Goal: Task Accomplishment & Management: Manage account settings

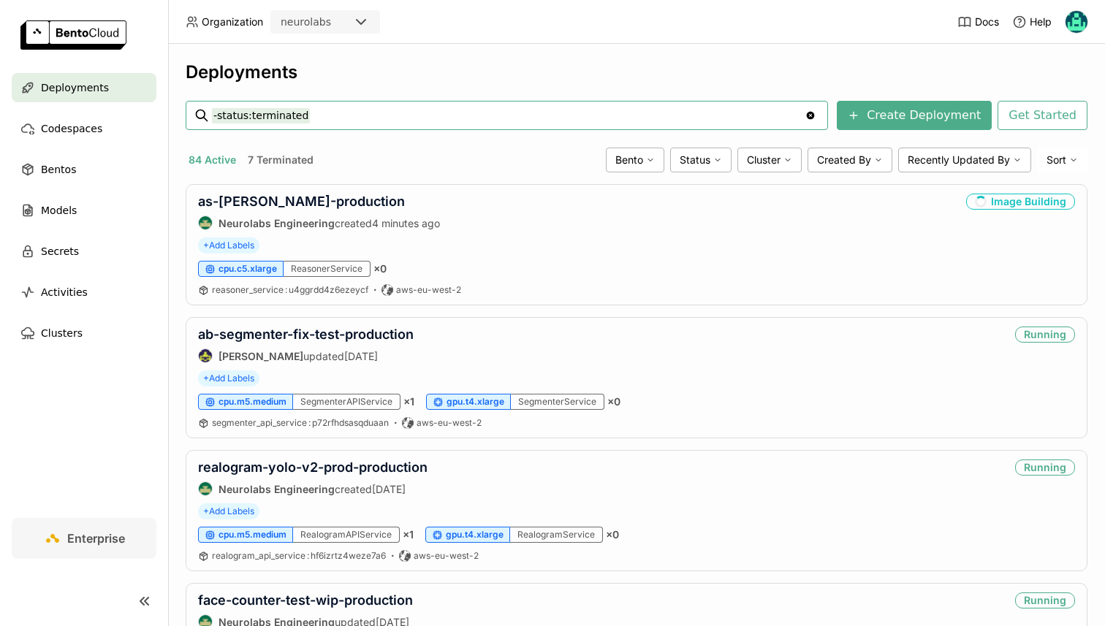
click at [268, 115] on input "-status:terminated" at bounding box center [508, 115] width 593 height 23
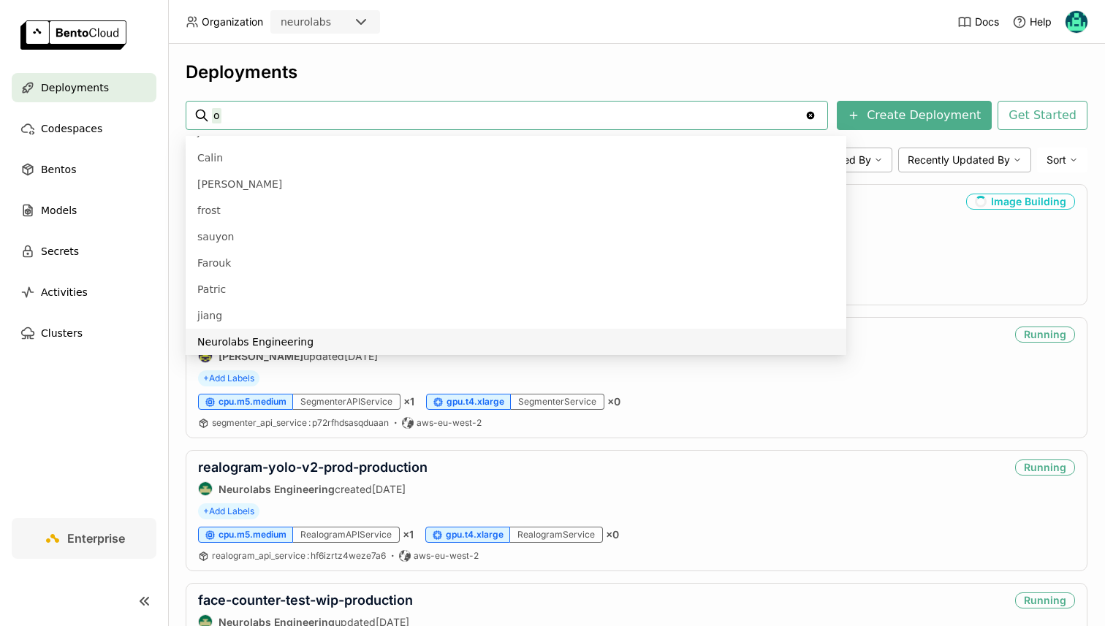
scroll to position [6, 0]
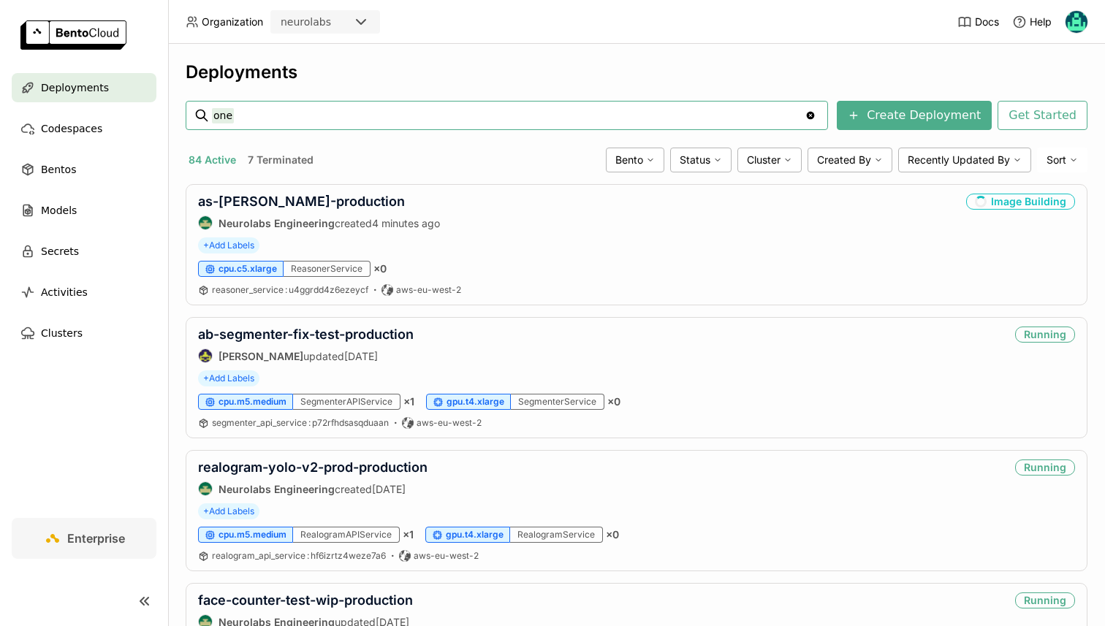
type input "one"
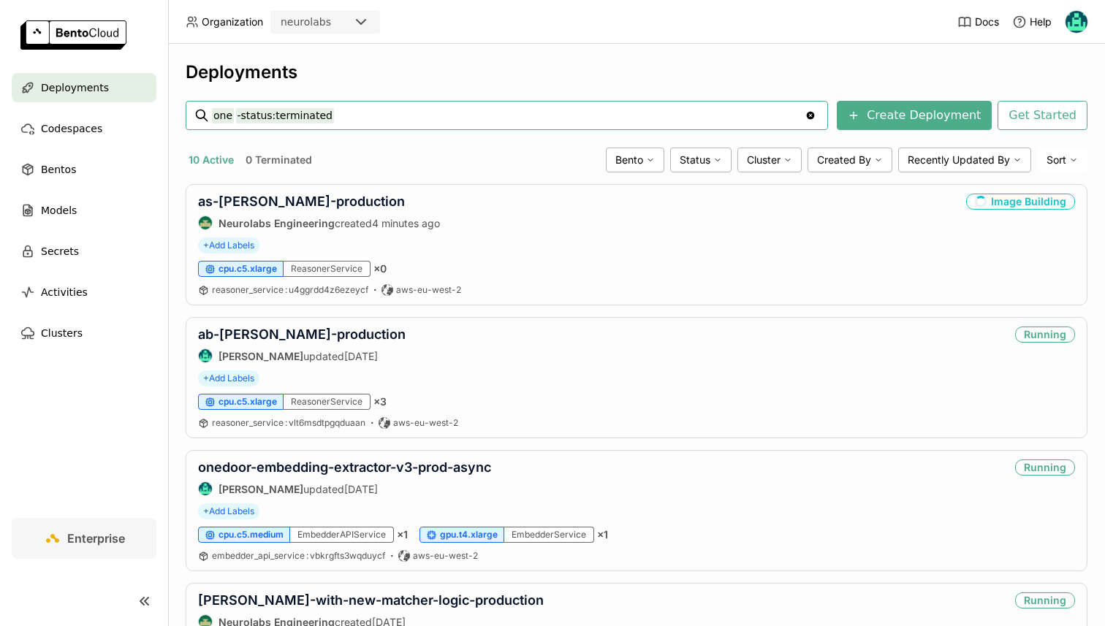
click at [300, 113] on input "one -status:terminated" at bounding box center [508, 115] width 593 height 23
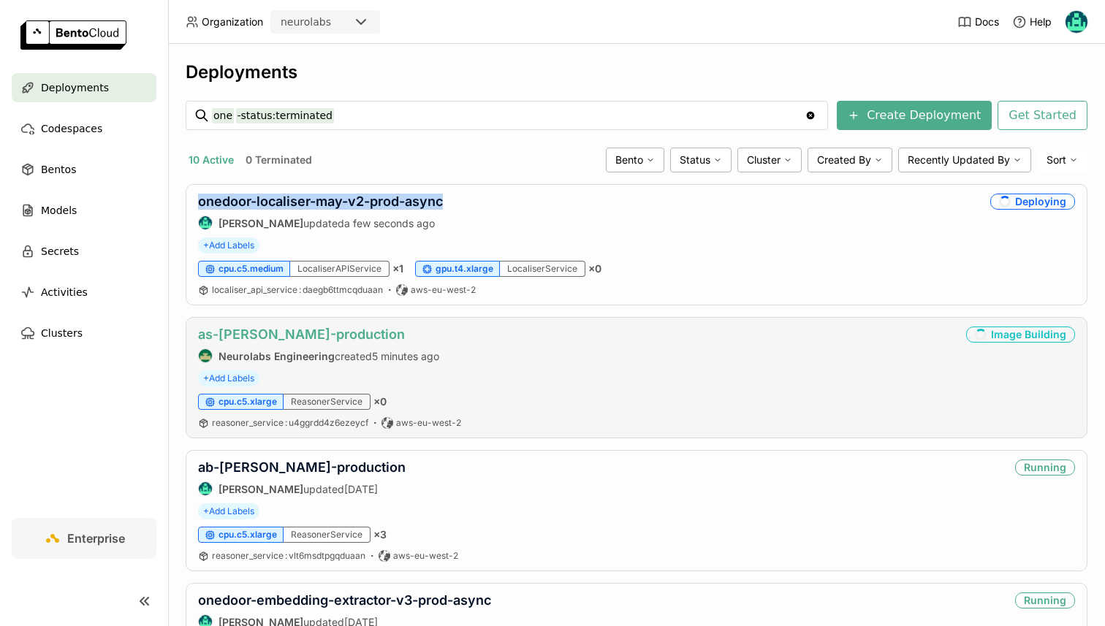
click at [277, 341] on link "as-[PERSON_NAME]-production" at bounding box center [301, 334] width 207 height 15
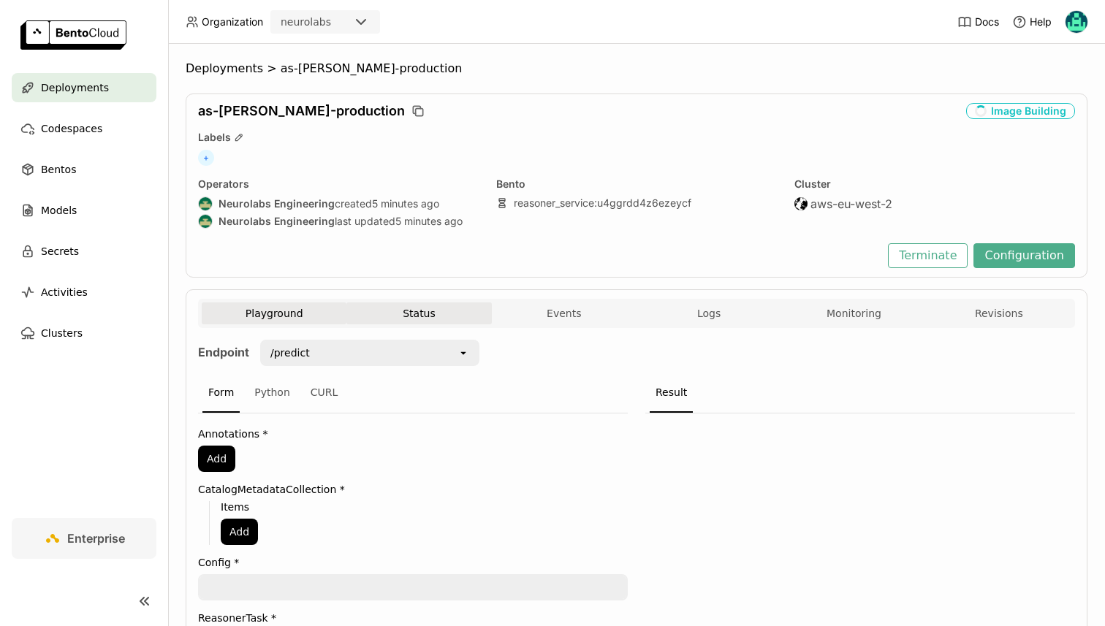
click at [365, 303] on button "Status" at bounding box center [418, 313] width 145 height 22
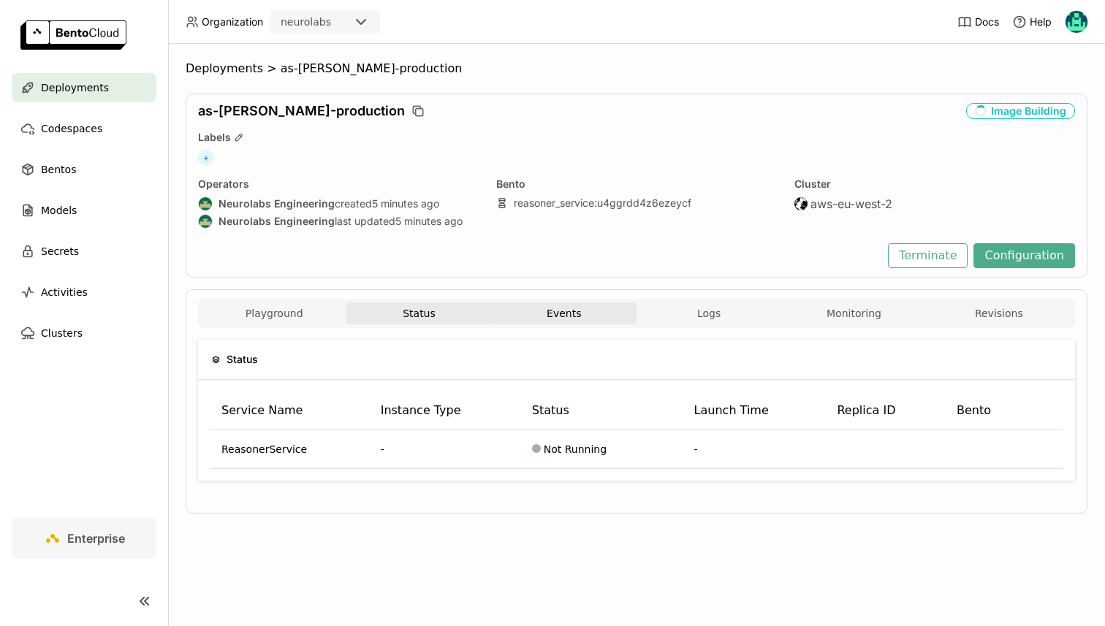
click at [546, 302] on button "Events" at bounding box center [564, 313] width 145 height 22
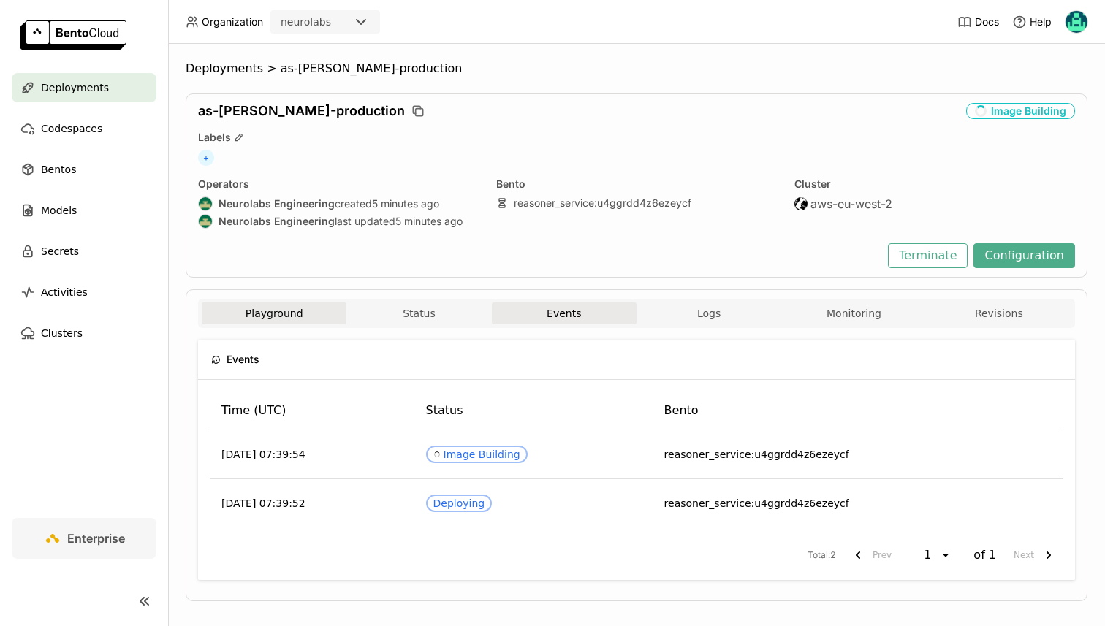
click at [307, 302] on button "Playground" at bounding box center [274, 313] width 145 height 22
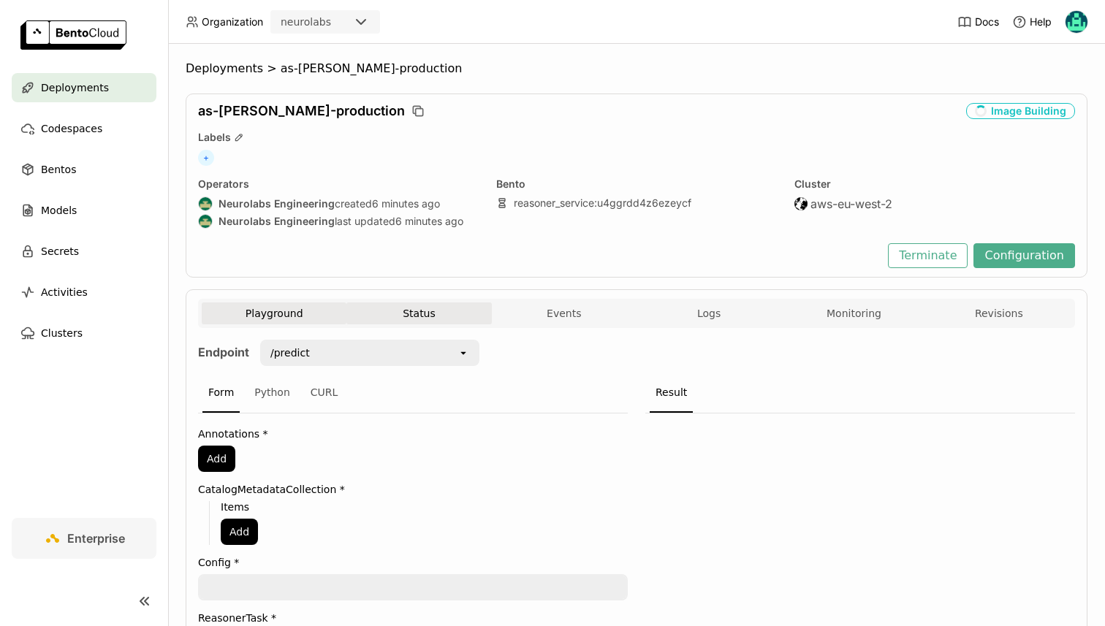
click at [395, 321] on button "Status" at bounding box center [418, 313] width 145 height 22
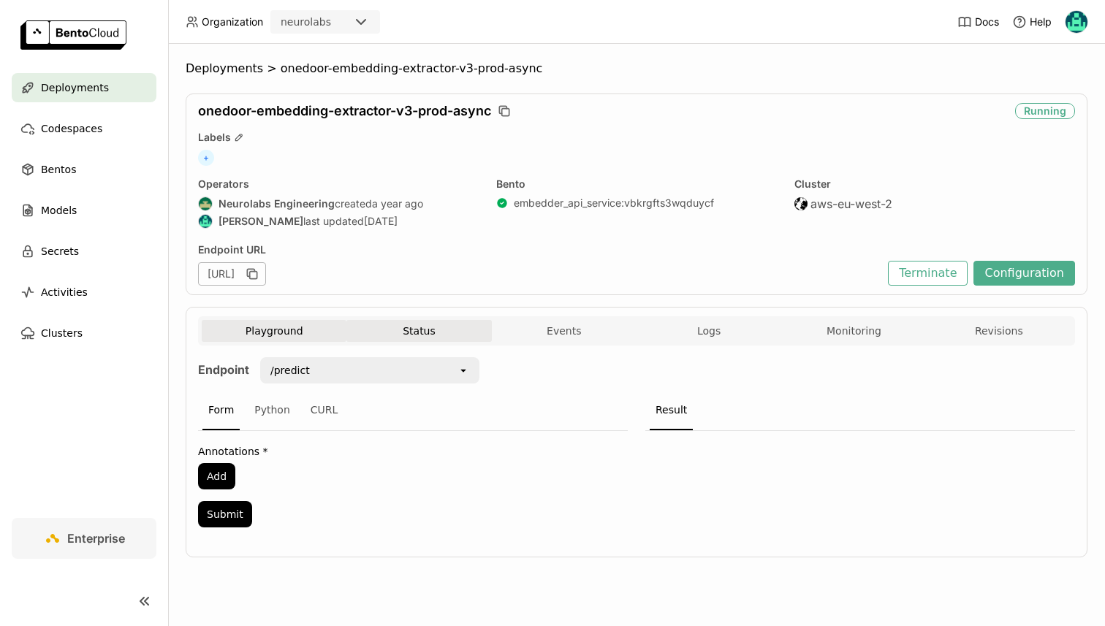
click at [388, 332] on button "Status" at bounding box center [418, 331] width 145 height 22
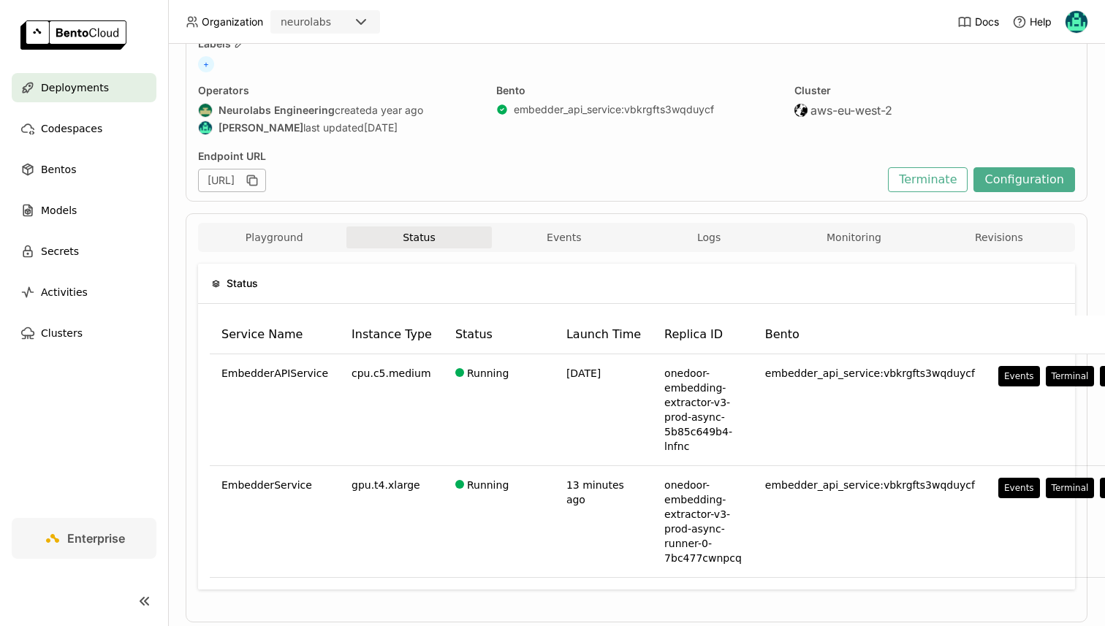
scroll to position [107, 0]
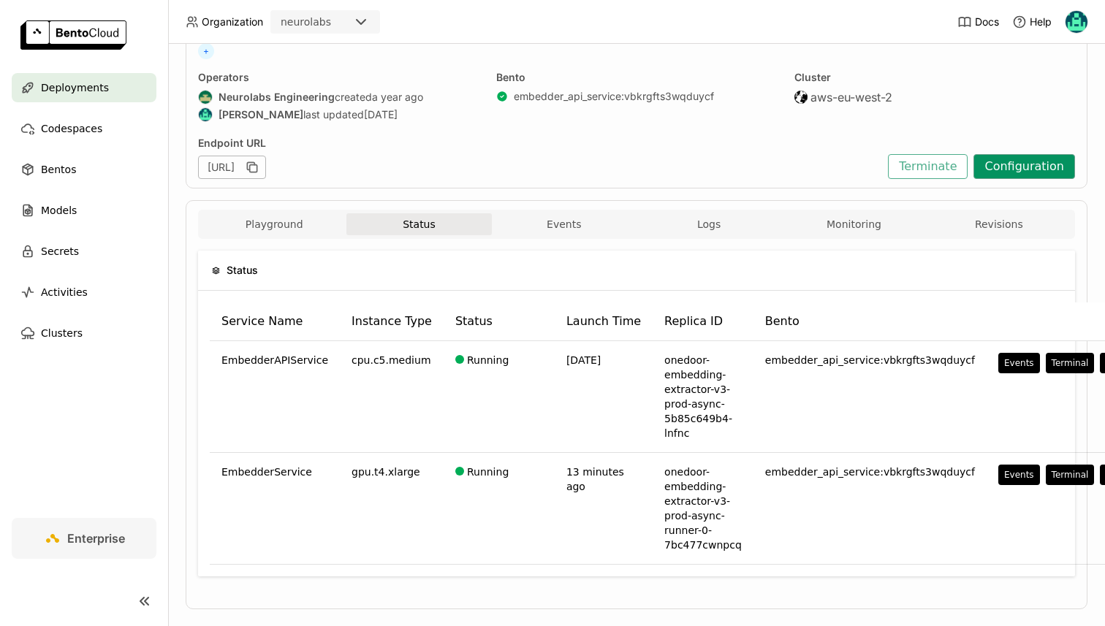
click at [1000, 162] on button "Configuration" at bounding box center [1024, 166] width 102 height 25
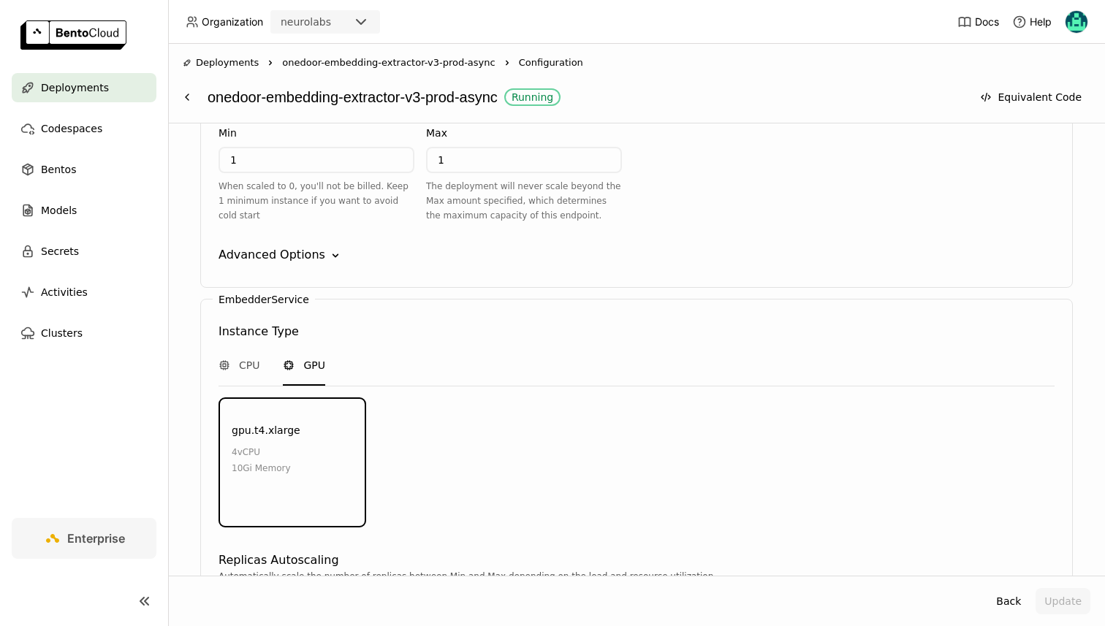
scroll to position [1648, 0]
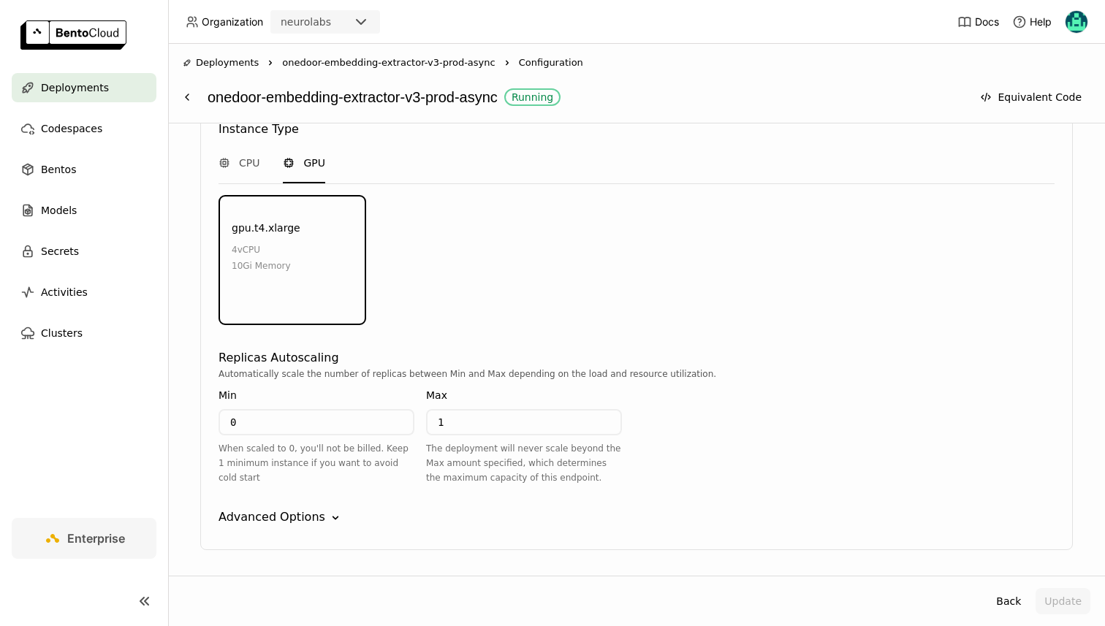
click at [284, 508] on div "Advanced Options" at bounding box center [271, 517] width 107 height 18
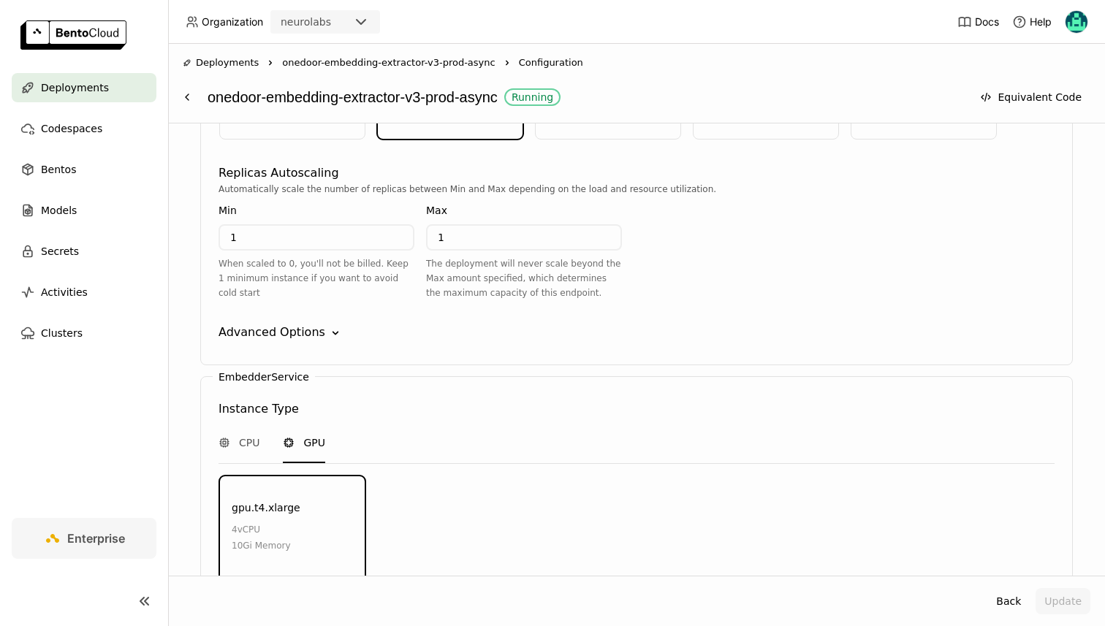
scroll to position [1338, 0]
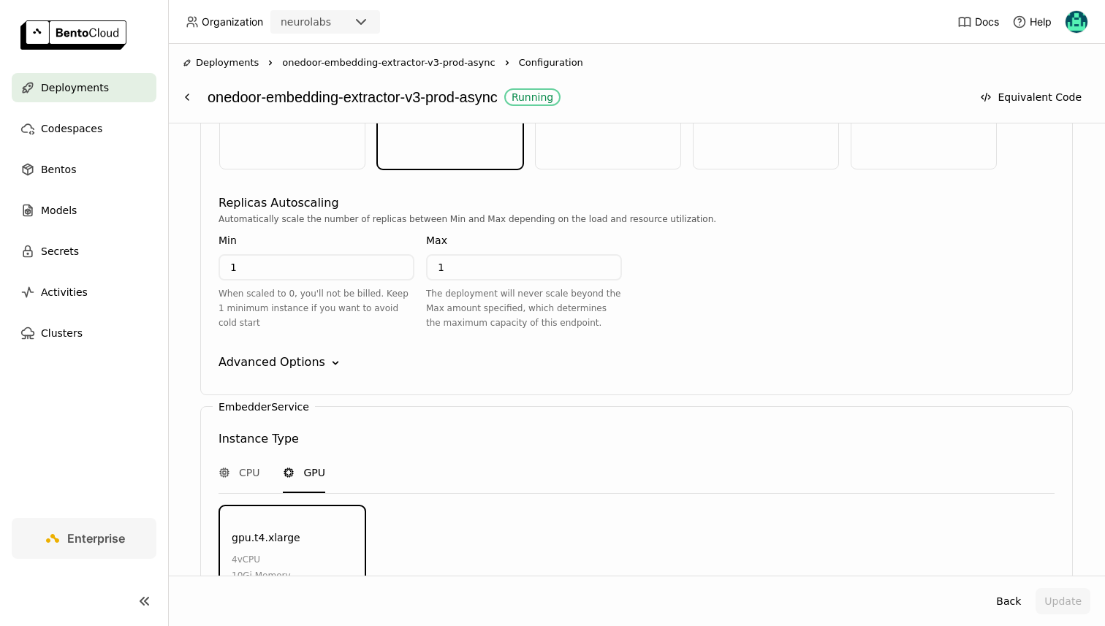
click at [281, 304] on div "EmbedderAPIService Instance Type CPU GPU cpu.m5.medium 1 vCPU 3Gi Memory cpu.c5…" at bounding box center [636, 169] width 872 height 454
click at [281, 354] on div "Advanced Options" at bounding box center [271, 363] width 107 height 18
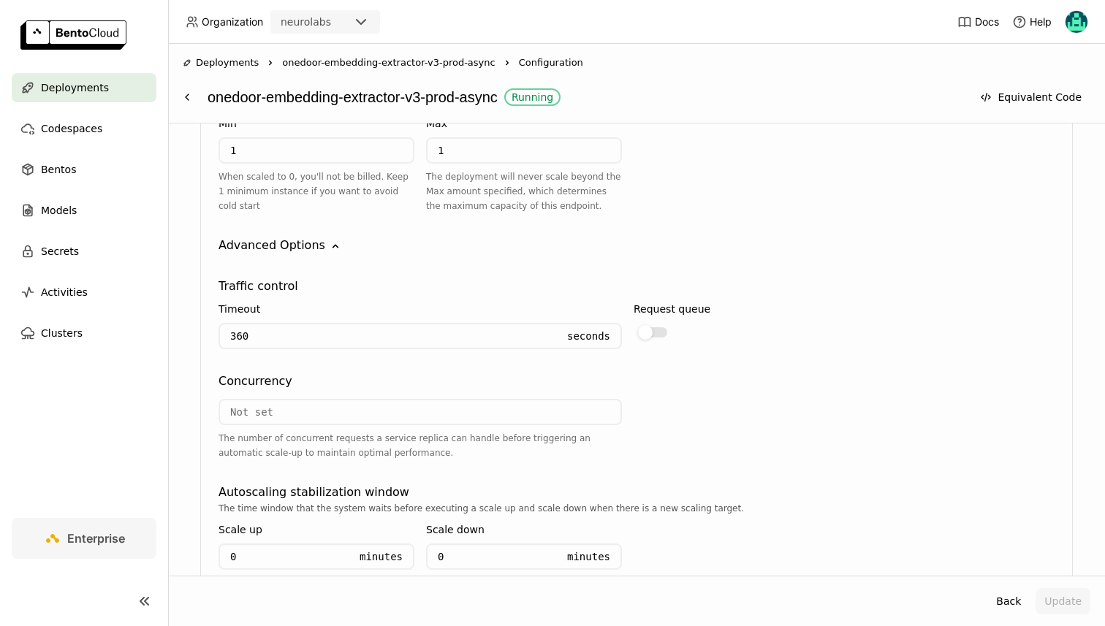
scroll to position [1469, 0]
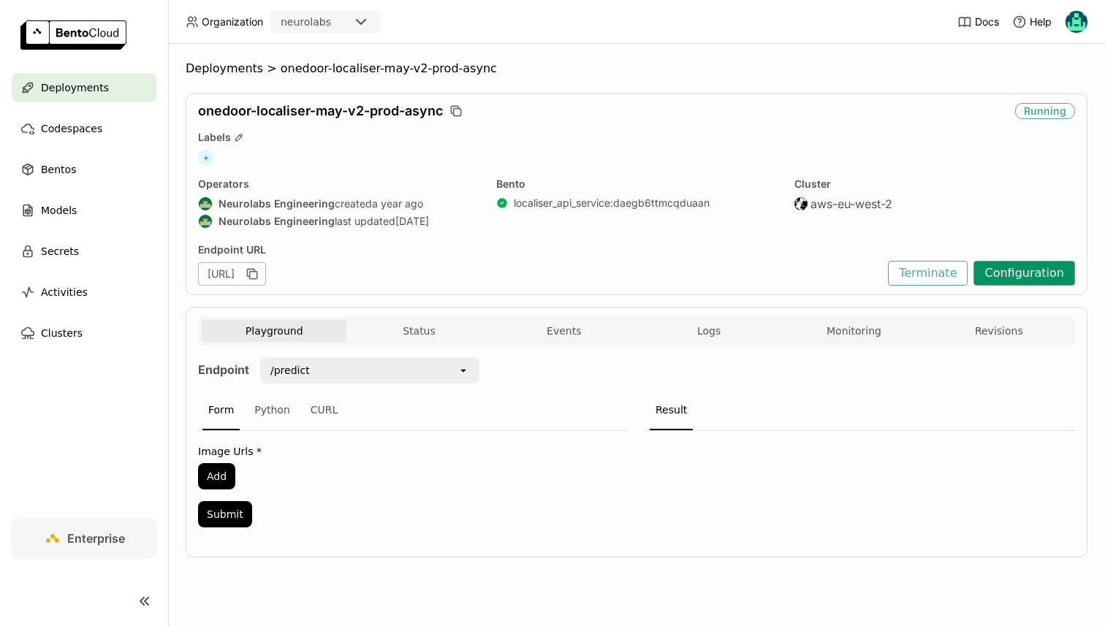
click at [1018, 278] on button "Configuration" at bounding box center [1024, 273] width 102 height 25
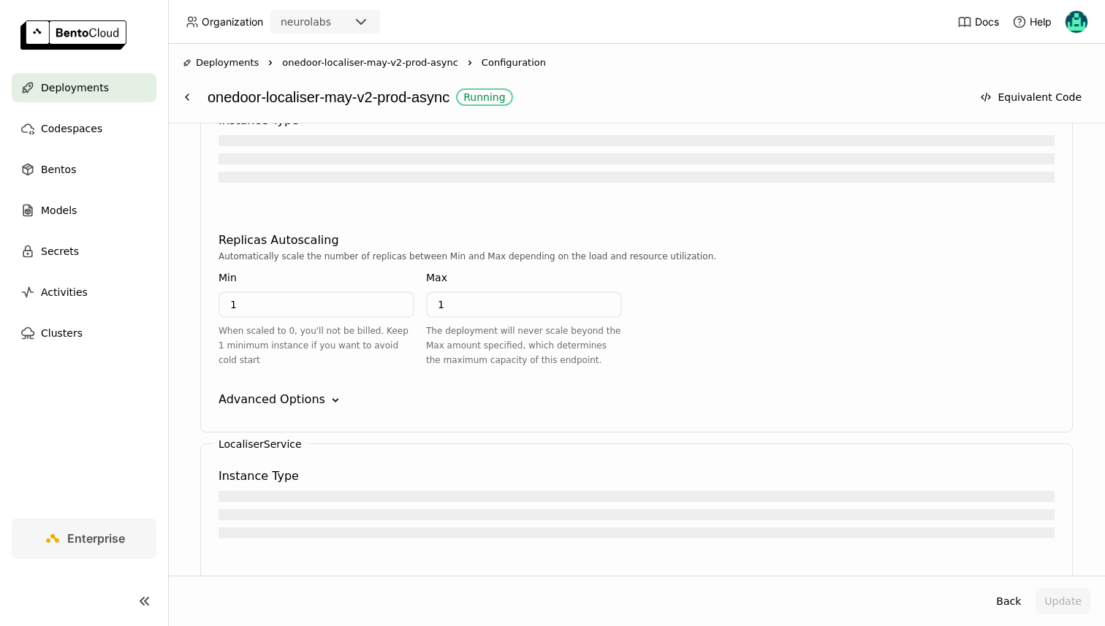
scroll to position [1430, 0]
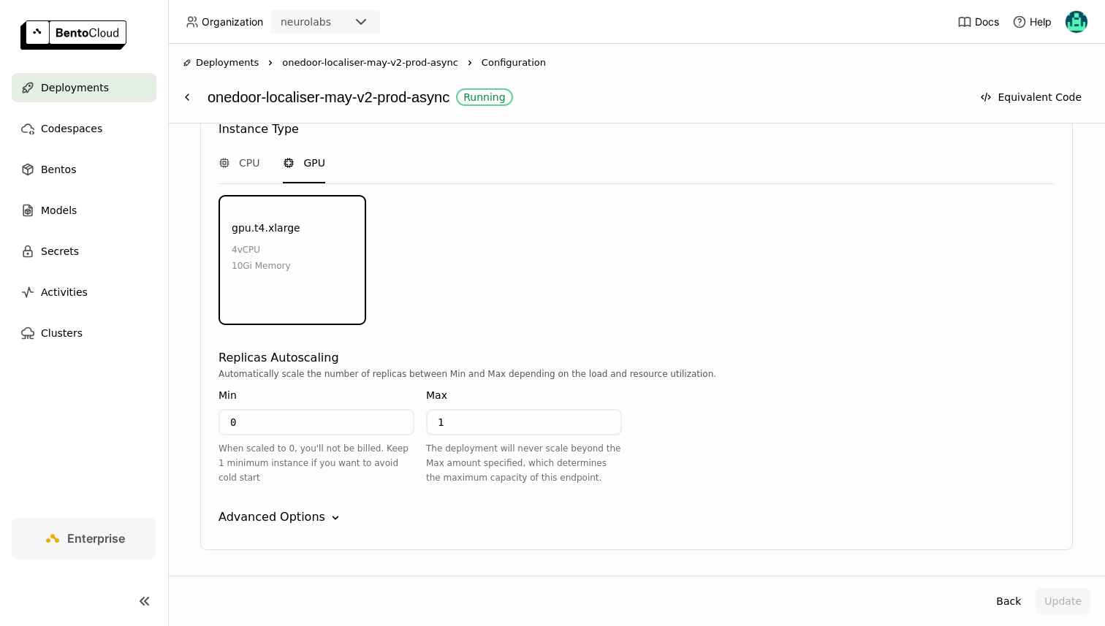
click at [278, 508] on div "Advanced Options" at bounding box center [271, 517] width 107 height 18
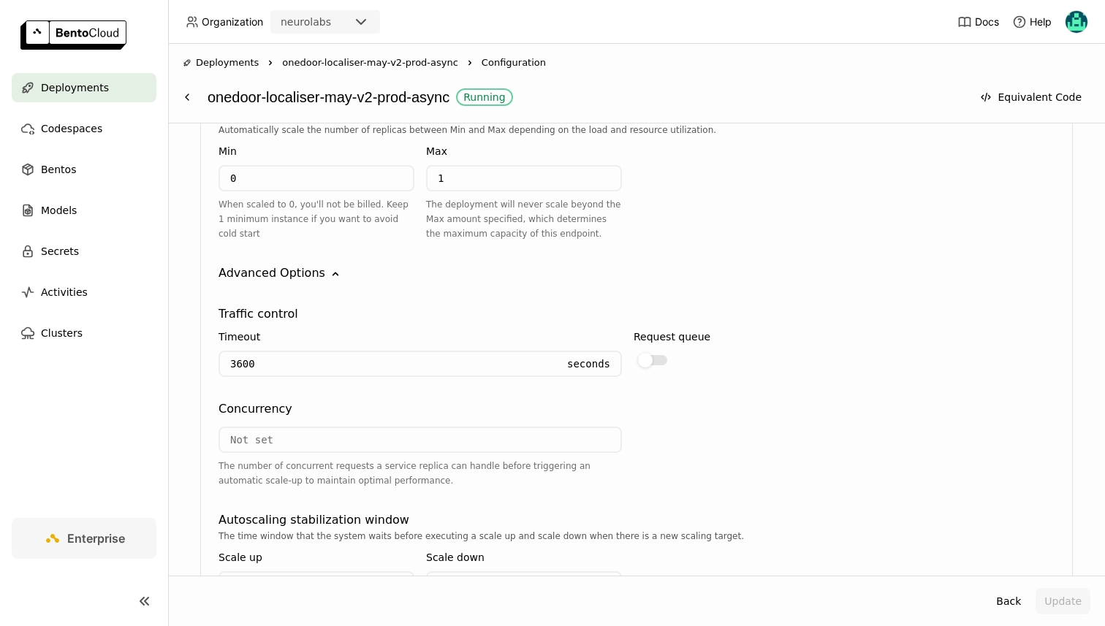
scroll to position [1906, 0]
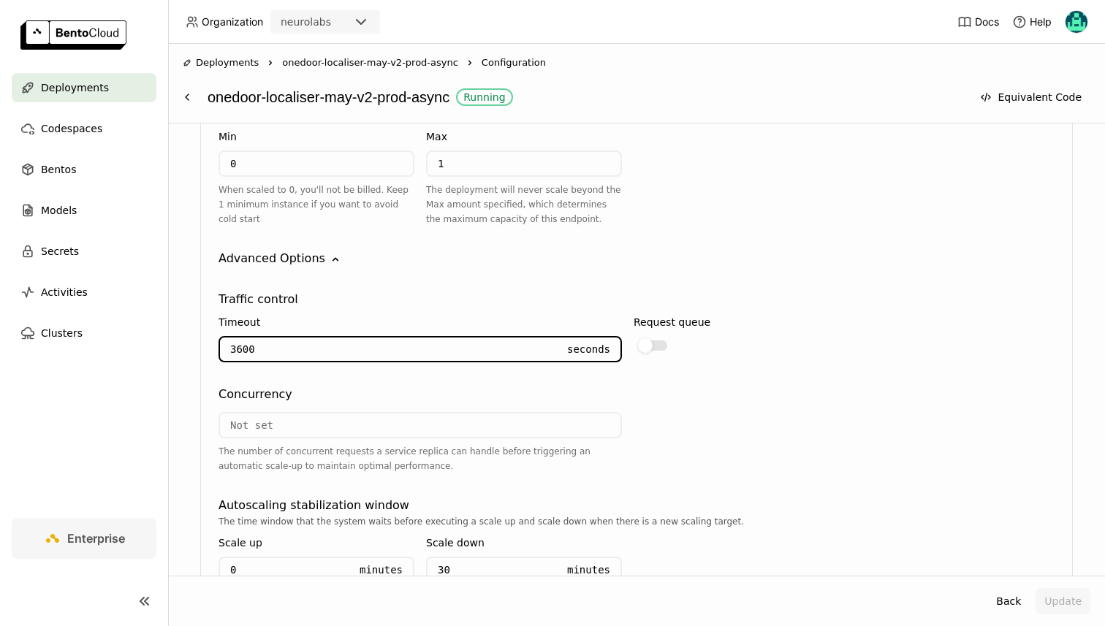
click at [300, 338] on input "3600" at bounding box center [388, 349] width 337 height 23
type input "3601"
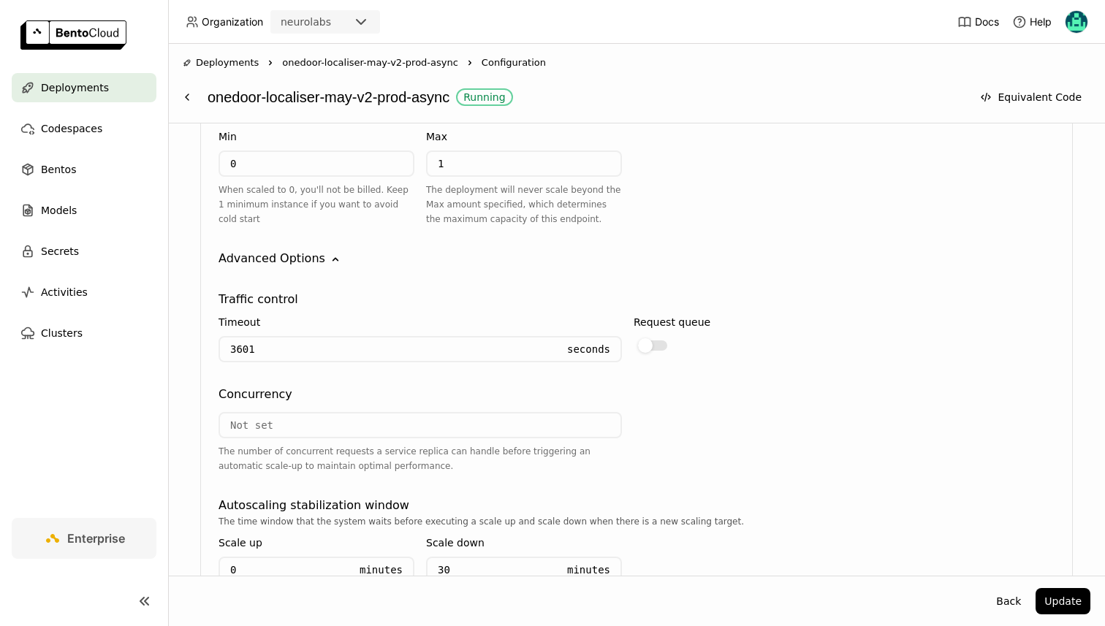
click at [435, 202] on div "LocaliserService Instance Type CPU GPU gpu.t4.xlarge 4 vCPU 10Gi Memory Environ…" at bounding box center [636, 260] width 872 height 844
click at [1043, 605] on button "Update" at bounding box center [1062, 601] width 55 height 26
